Goal: Task Accomplishment & Management: Use online tool/utility

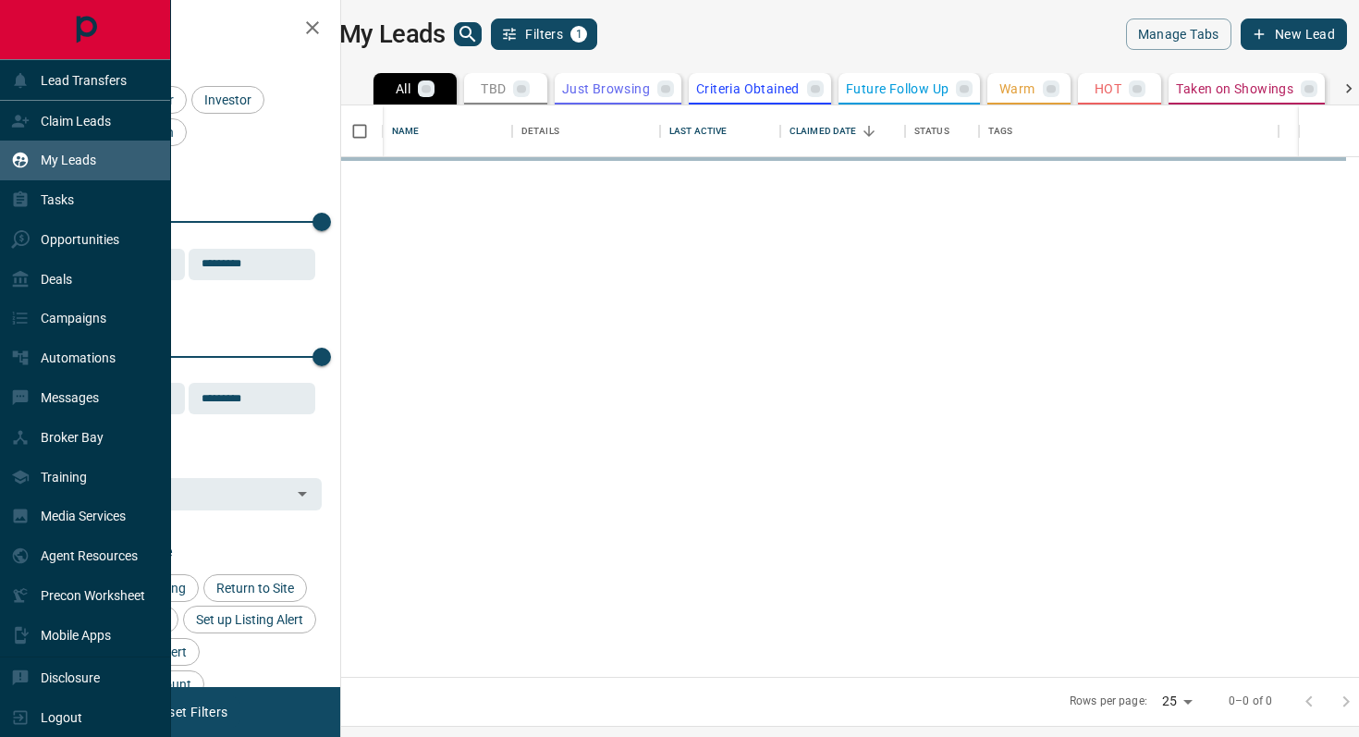
scroll to position [571, 1010]
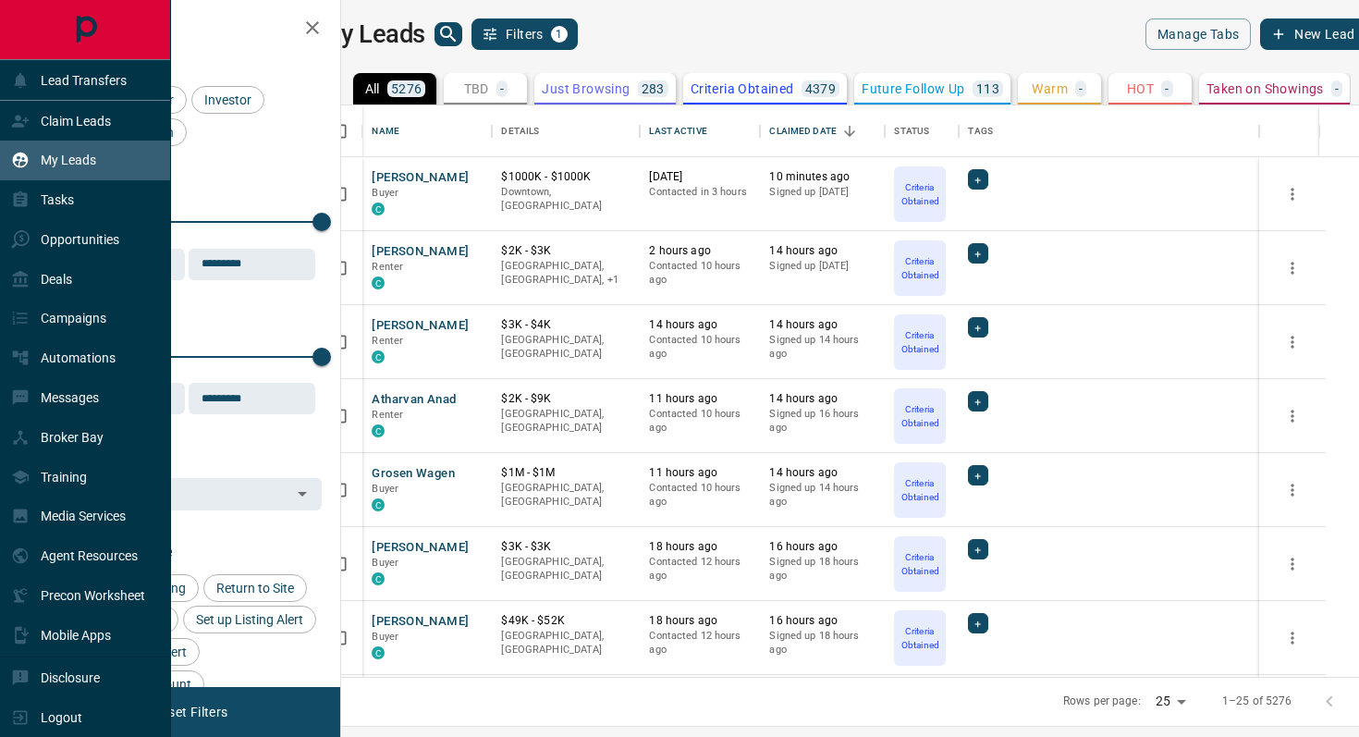
click at [60, 178] on div "My Leads" at bounding box center [85, 161] width 171 height 40
click at [60, 201] on p "Tasks" at bounding box center [57, 199] width 33 height 15
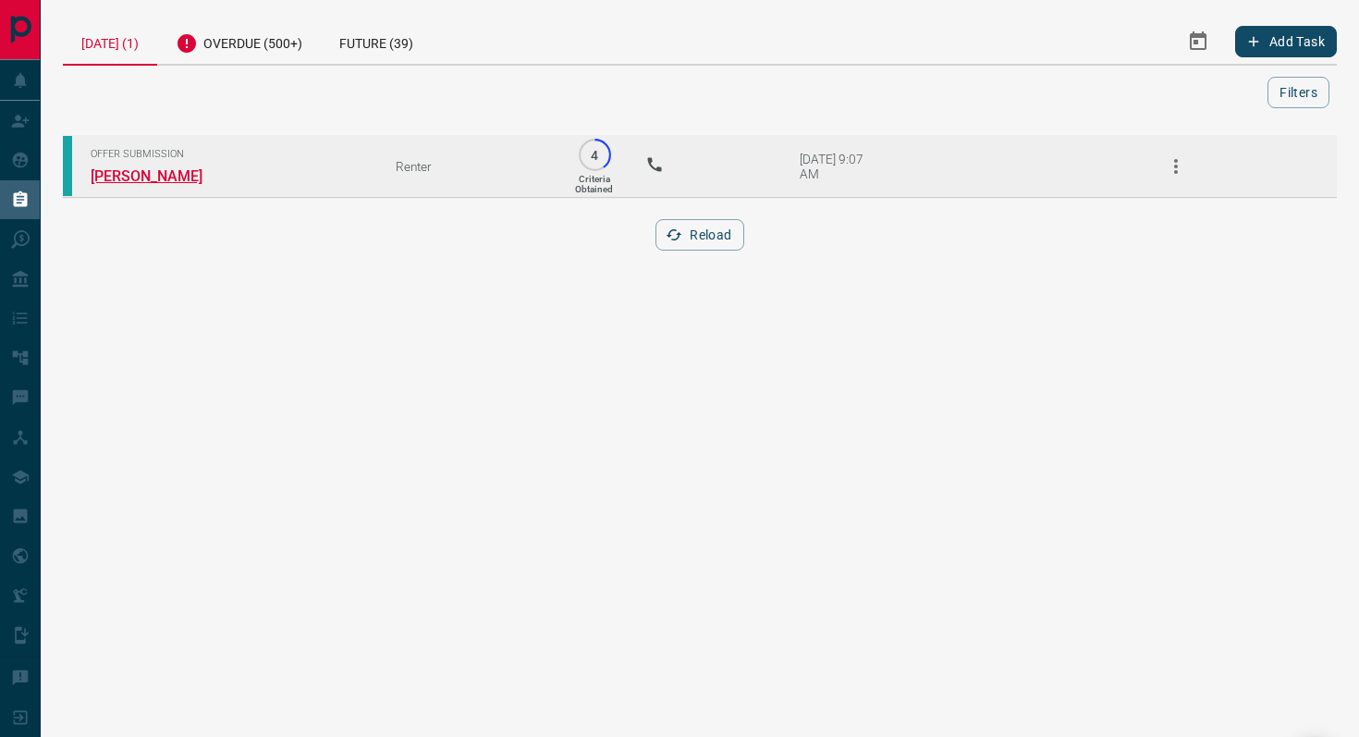
click at [168, 177] on link "[PERSON_NAME]" at bounding box center [160, 176] width 139 height 18
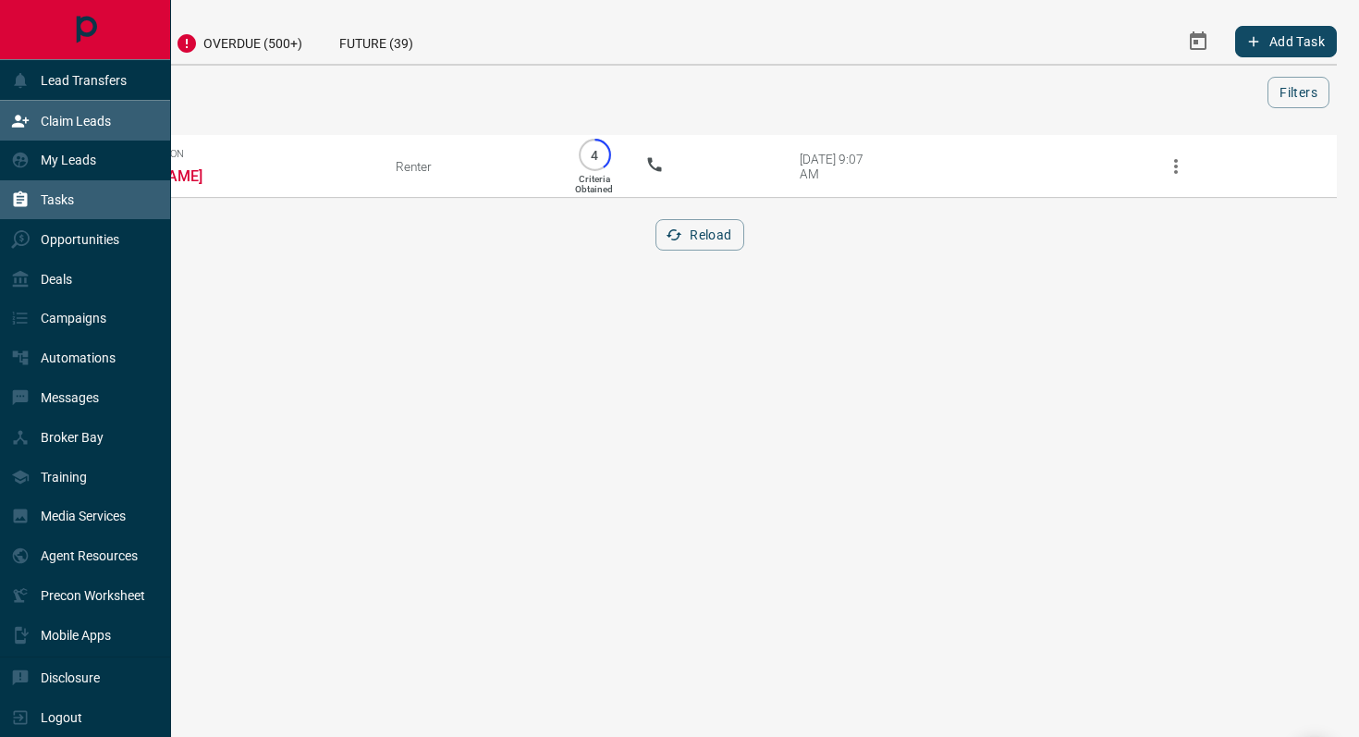
click at [42, 127] on p "Claim Leads" at bounding box center [76, 121] width 70 height 15
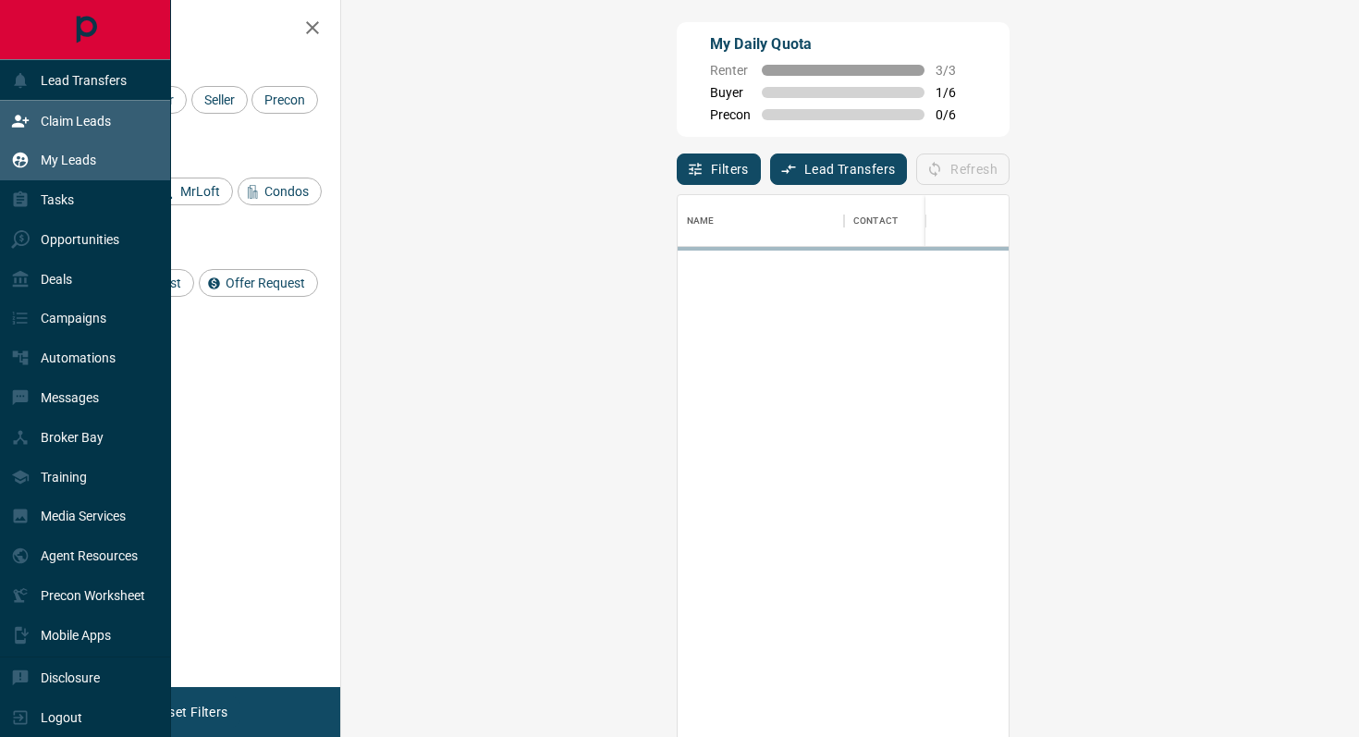
scroll to position [559, 978]
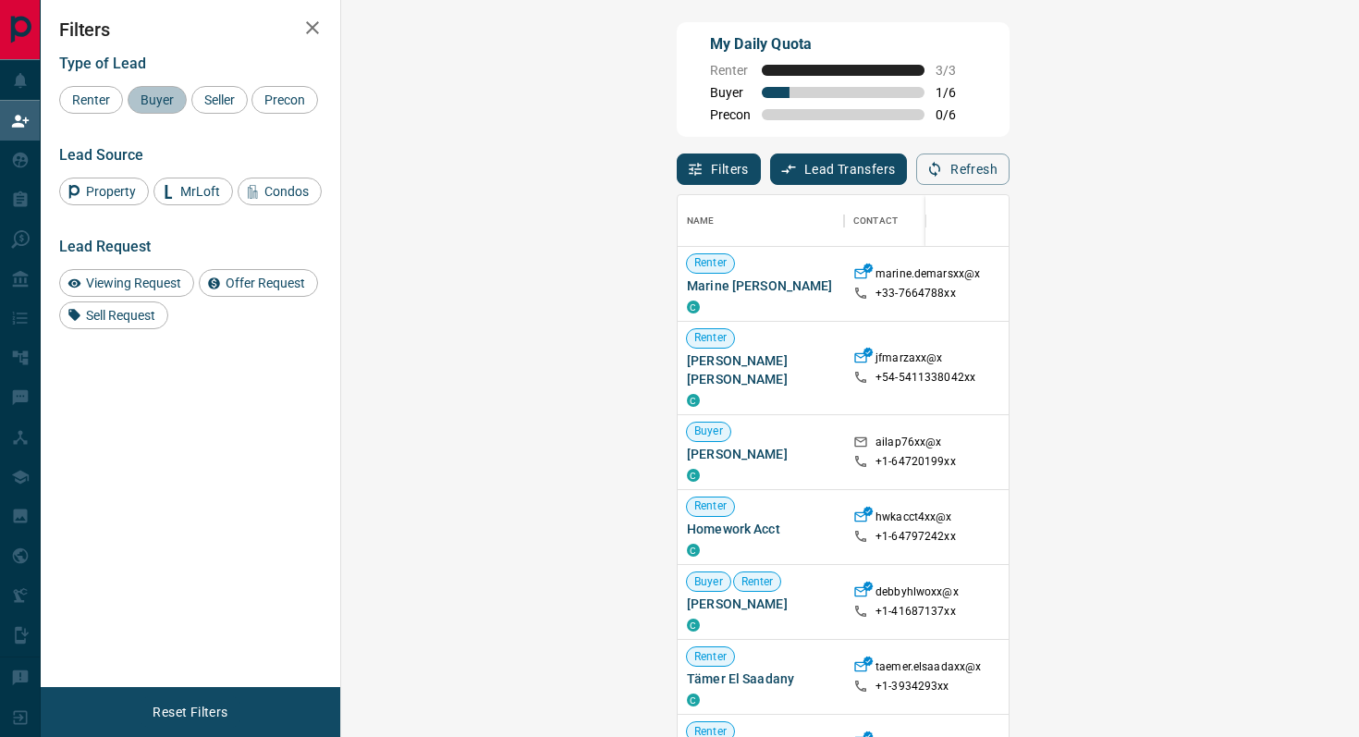
click at [167, 91] on div "Buyer" at bounding box center [157, 100] width 59 height 28
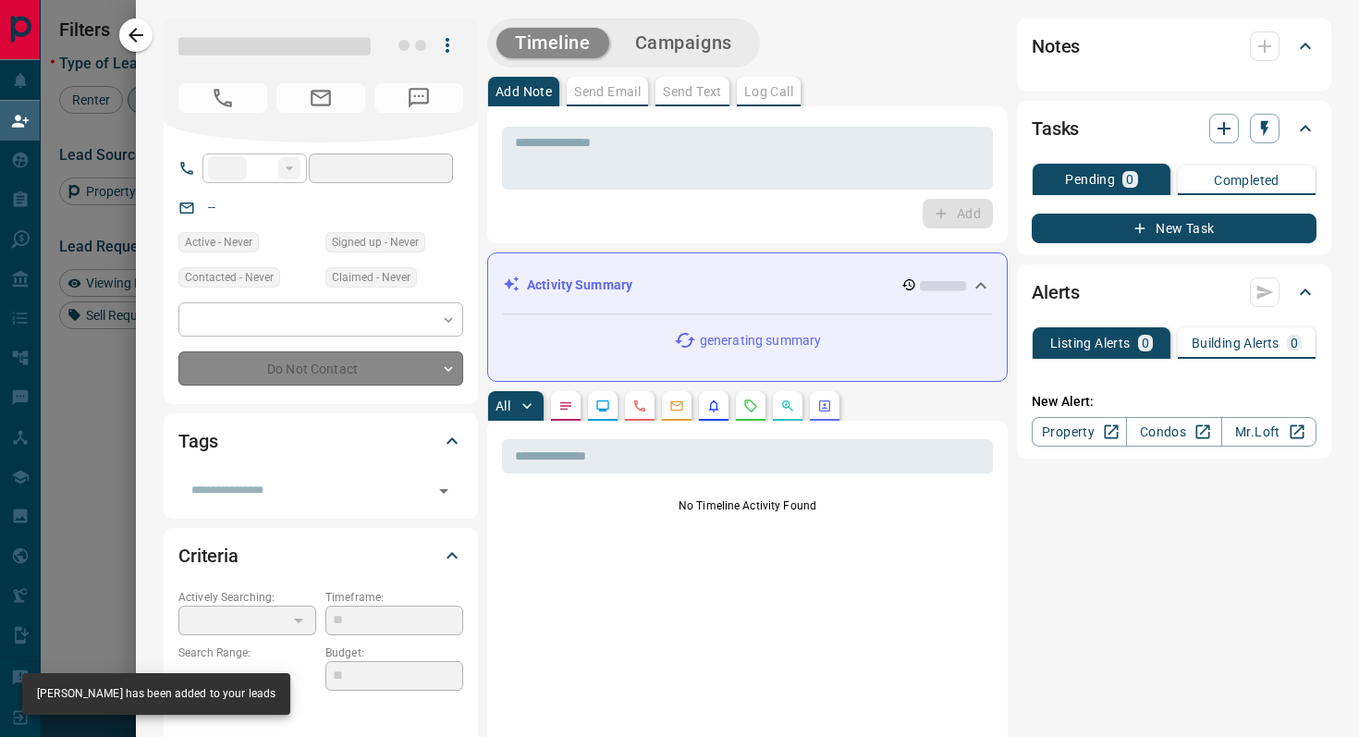
type input "**"
type input "**********"
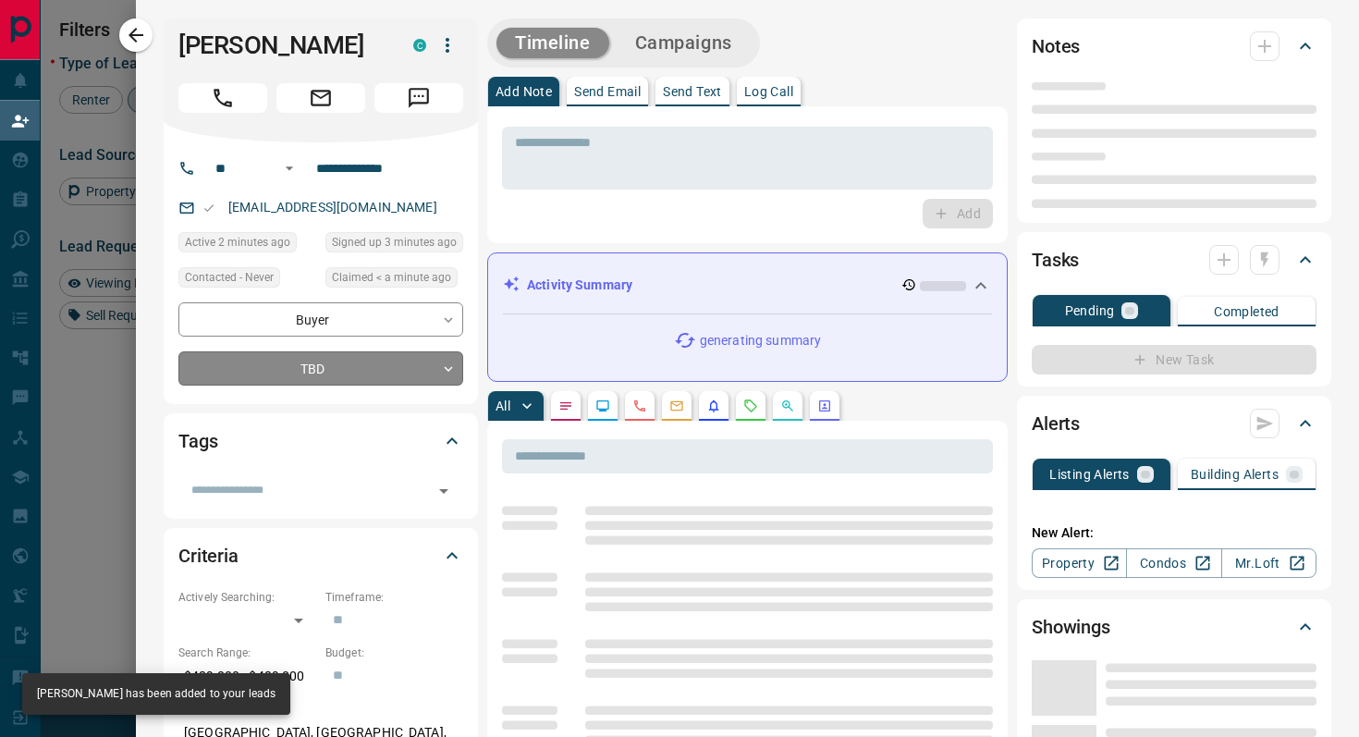
click at [405, 374] on body "Lead Transfers Claim Leads My Leads Tasks Opportunities Deals Campaigns Automat…" at bounding box center [679, 313] width 1359 height 627
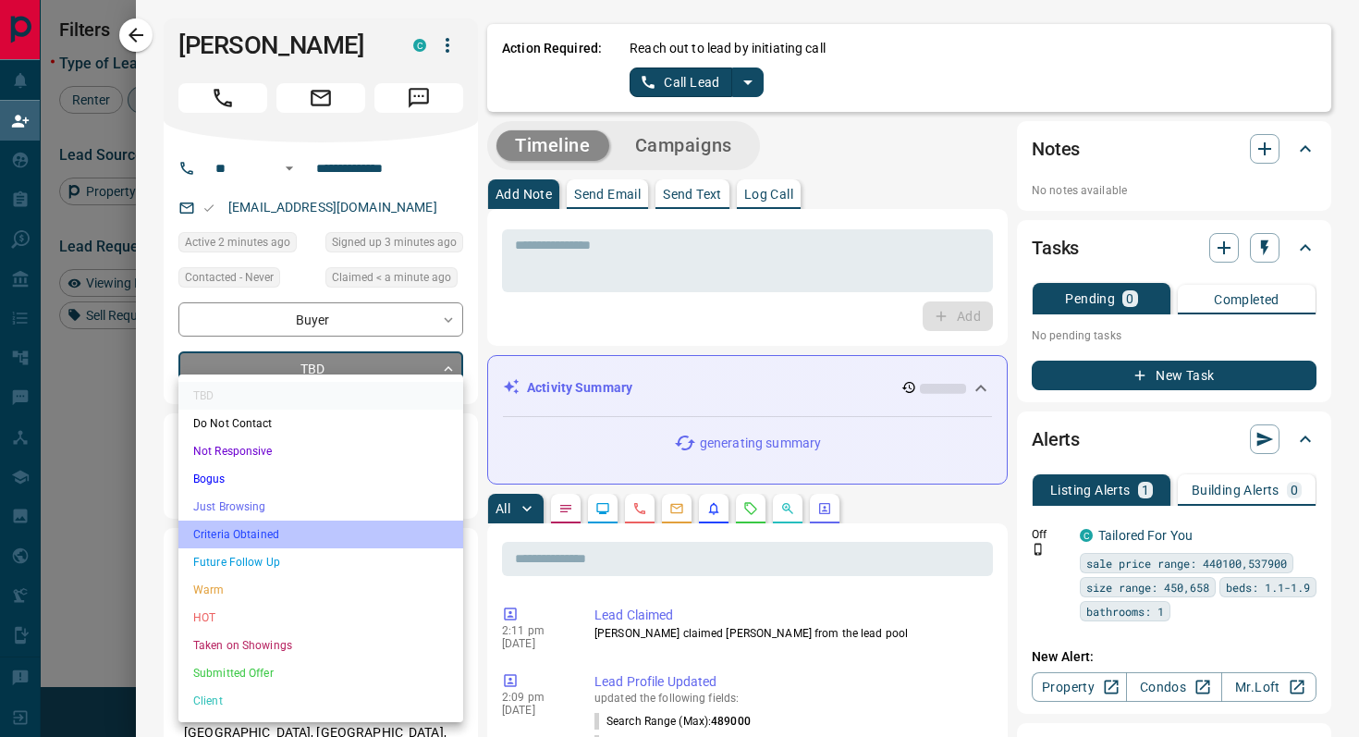
click at [316, 527] on li "Criteria Obtained" at bounding box center [320, 535] width 285 height 28
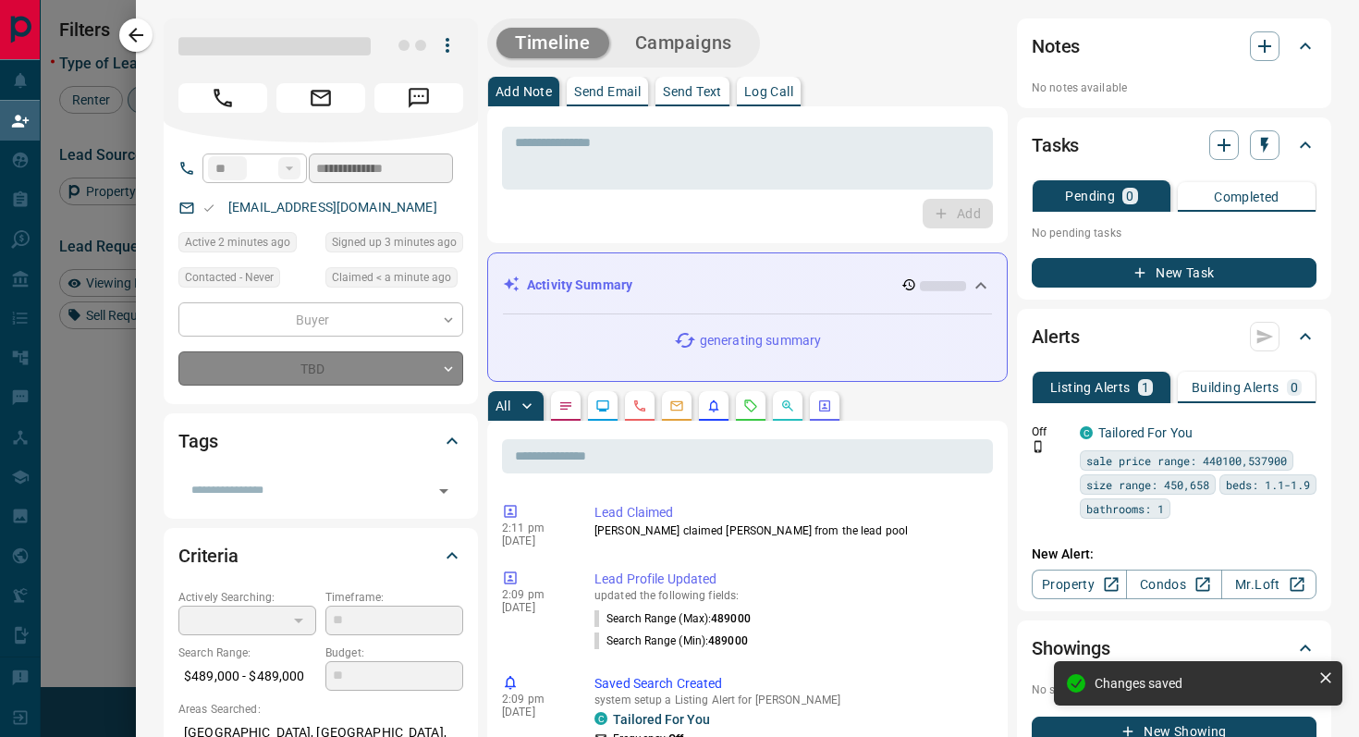
type input "*"
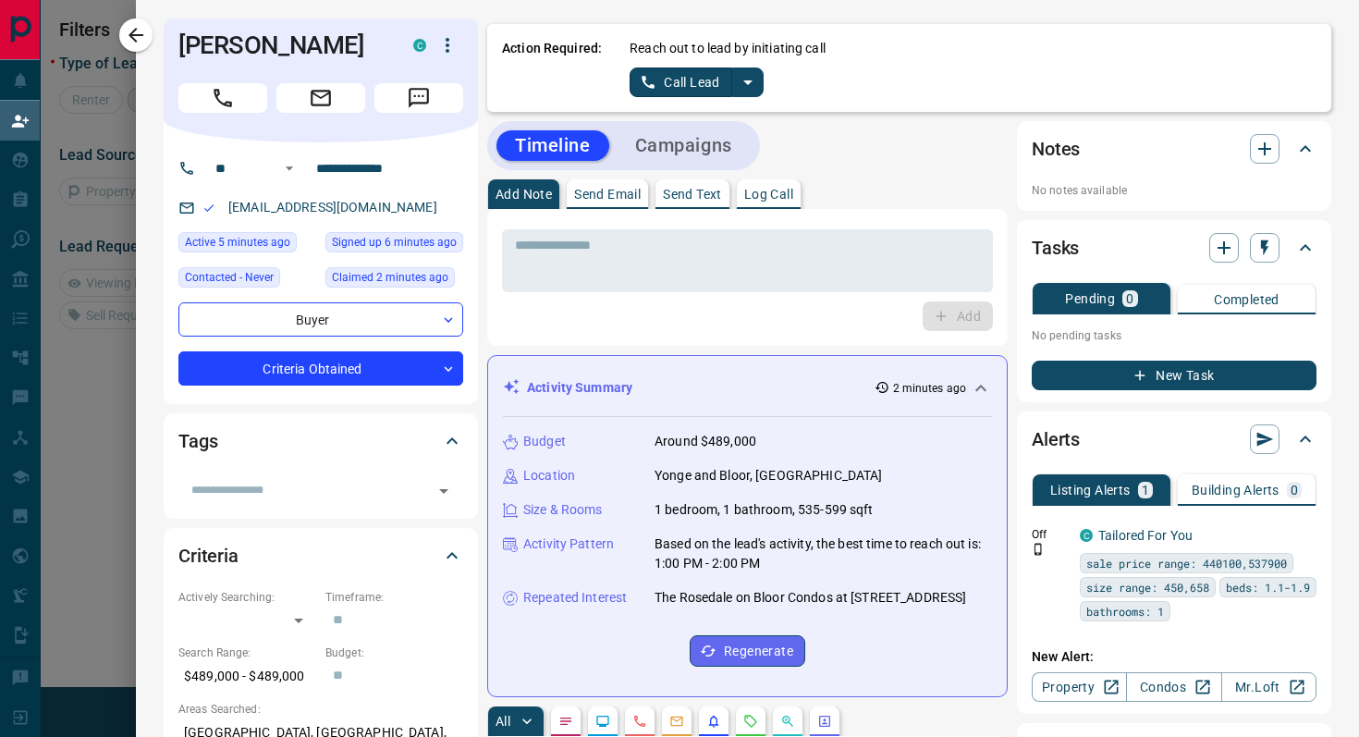
scroll to position [126, 978]
